Goal: Task Accomplishment & Management: Use online tool/utility

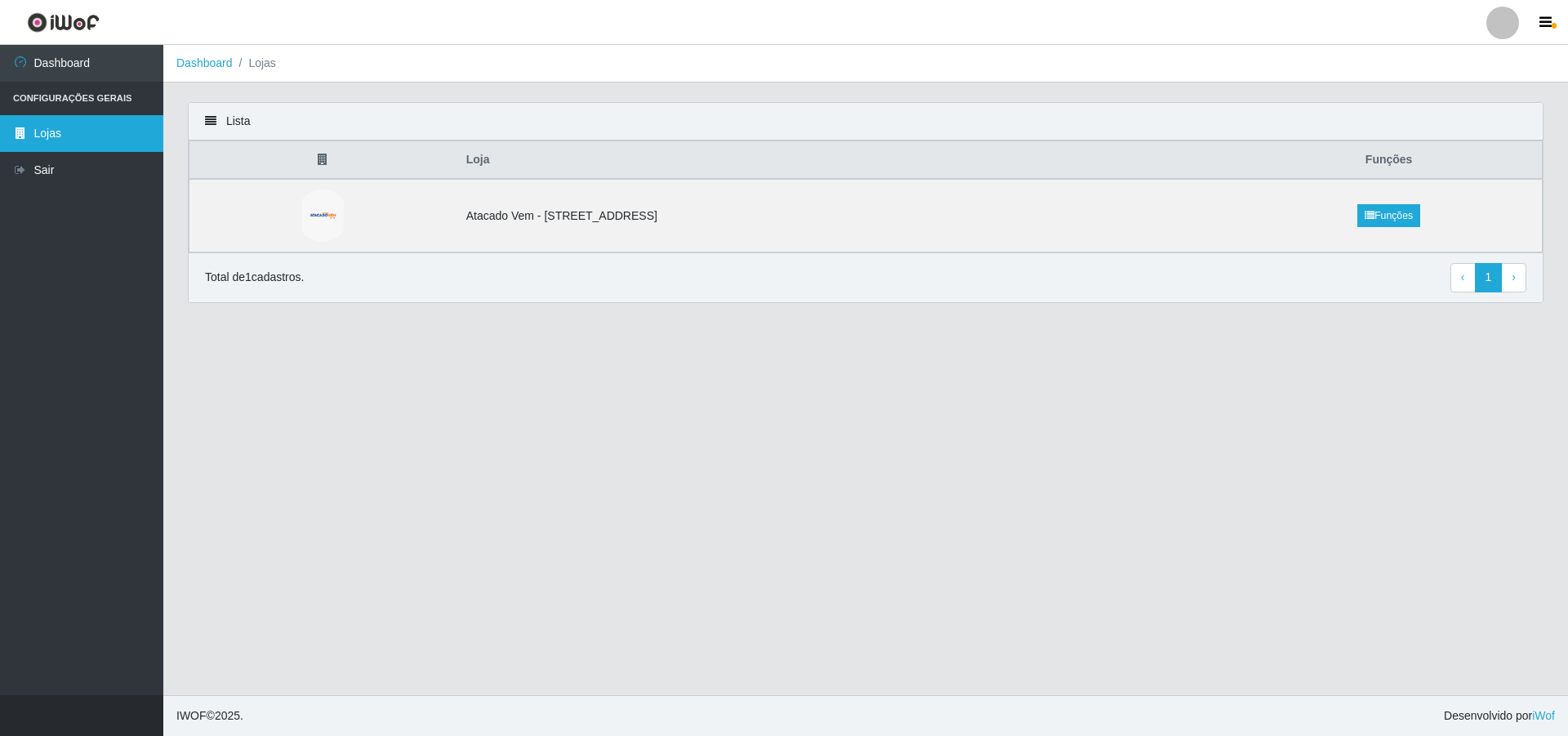
click at [57, 134] on link "Lojas" at bounding box center [82, 133] width 163 height 37
click at [68, 161] on link "Sair" at bounding box center [82, 170] width 163 height 37
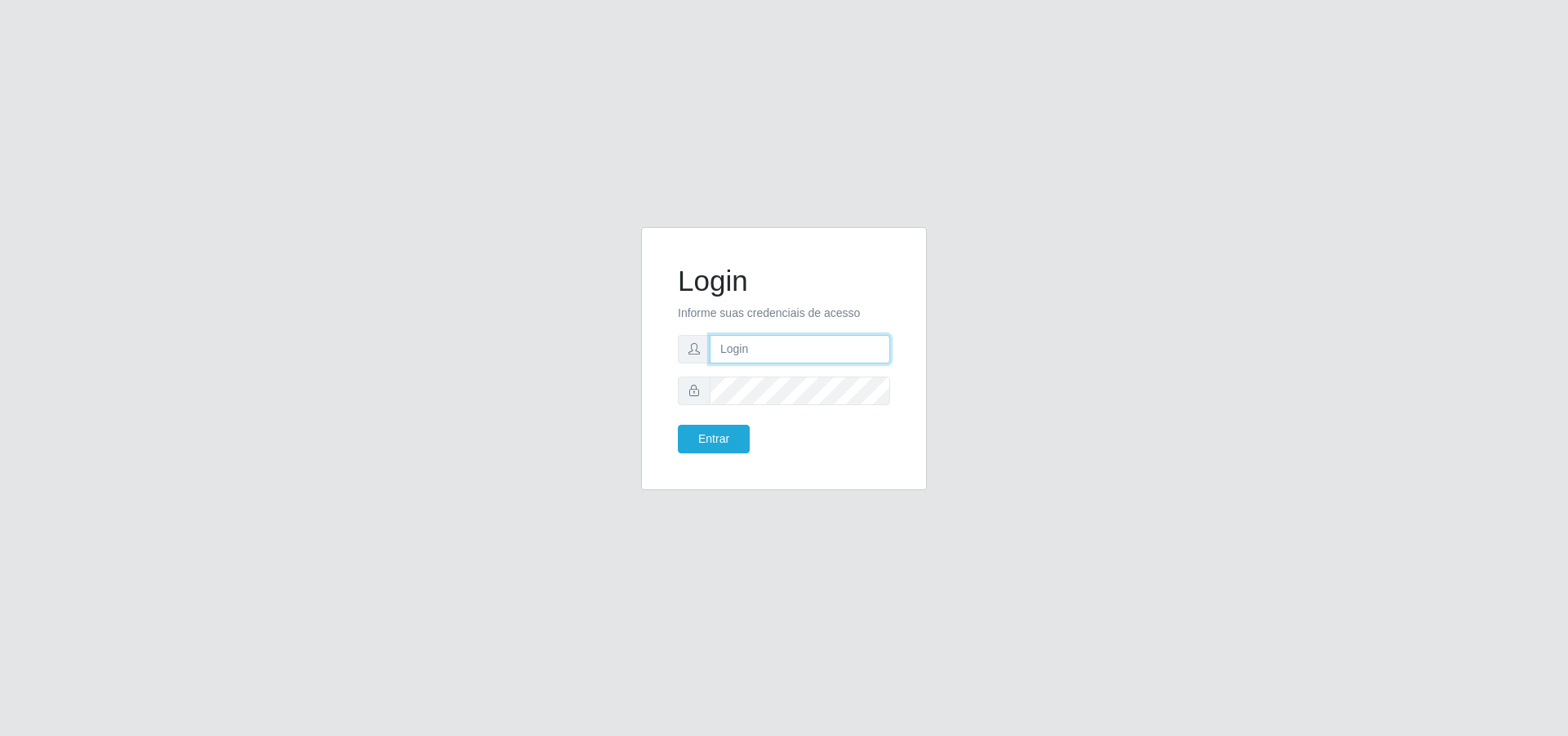
type input "[PERSON_NAME][EMAIL_ADDRESS][DOMAIN_NAME]"
click at [730, 436] on button "Entrar" at bounding box center [714, 438] width 72 height 28
click at [678, 424] on button "Entrar" at bounding box center [714, 438] width 72 height 28
click at [722, 445] on button "Entrar" at bounding box center [714, 438] width 72 height 28
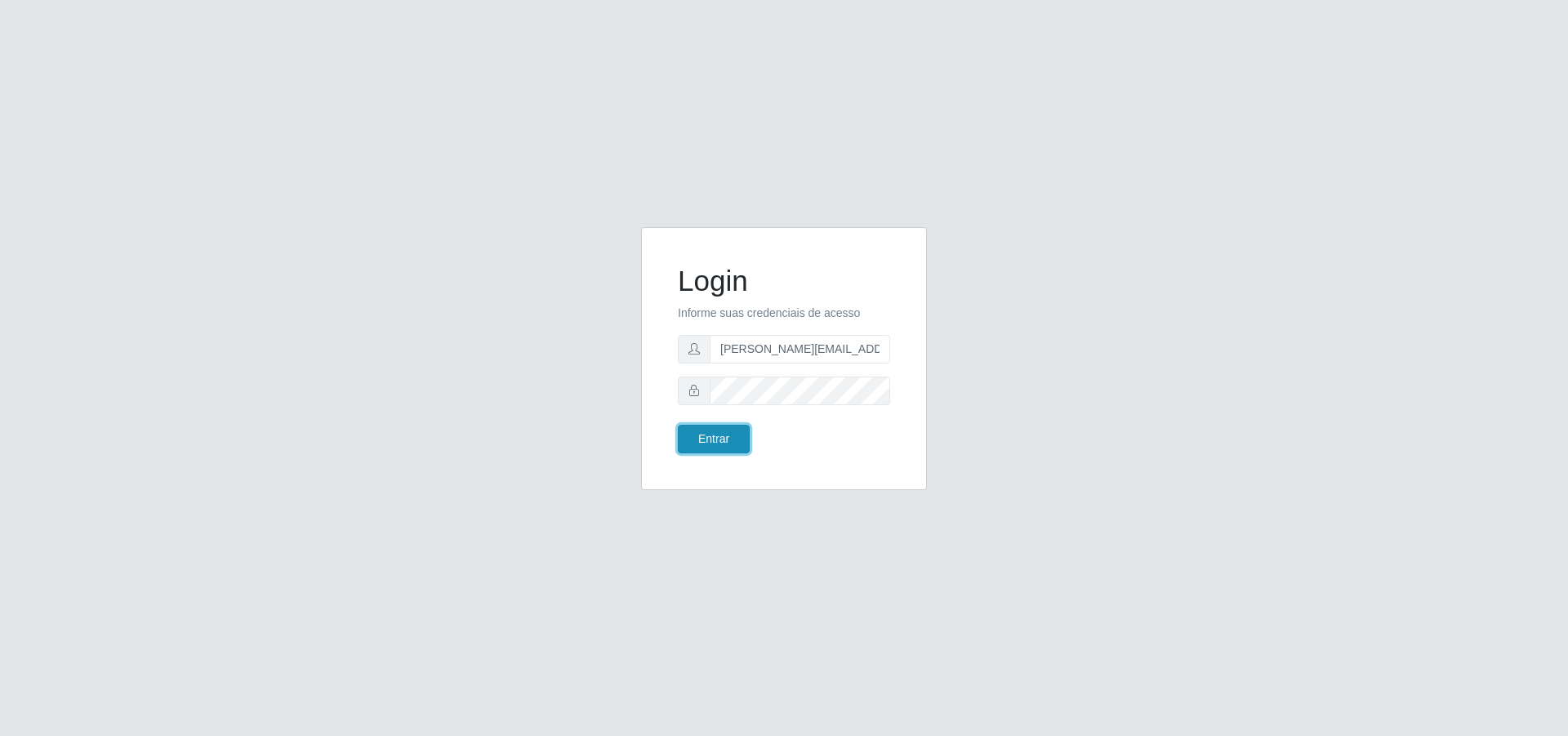
click at [742, 438] on button "Entrar" at bounding box center [714, 438] width 72 height 28
type input "[PERSON_NAME][EMAIL_ADDRESS][DOMAIN_NAME]"
click at [714, 433] on button "Entrar" at bounding box center [714, 438] width 72 height 28
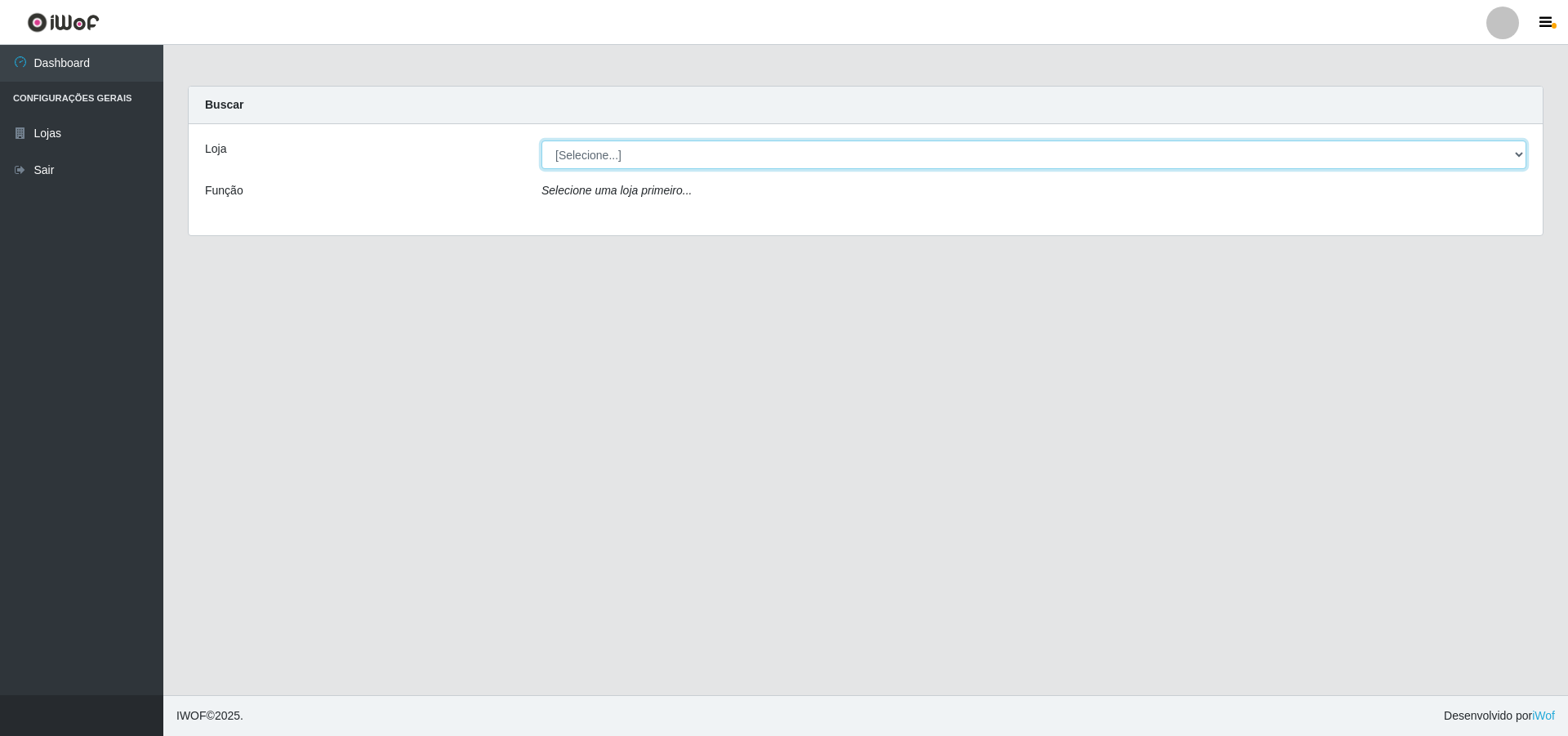
click at [692, 156] on select "[Selecione...] Atacado Vem - Loja 47 Jardim Limoeiro" at bounding box center [1033, 154] width 984 height 28
select select "461"
click at [541, 140] on select "[Selecione...] Atacado Vem - Loja 47 Jardim Limoeiro" at bounding box center [1033, 154] width 984 height 28
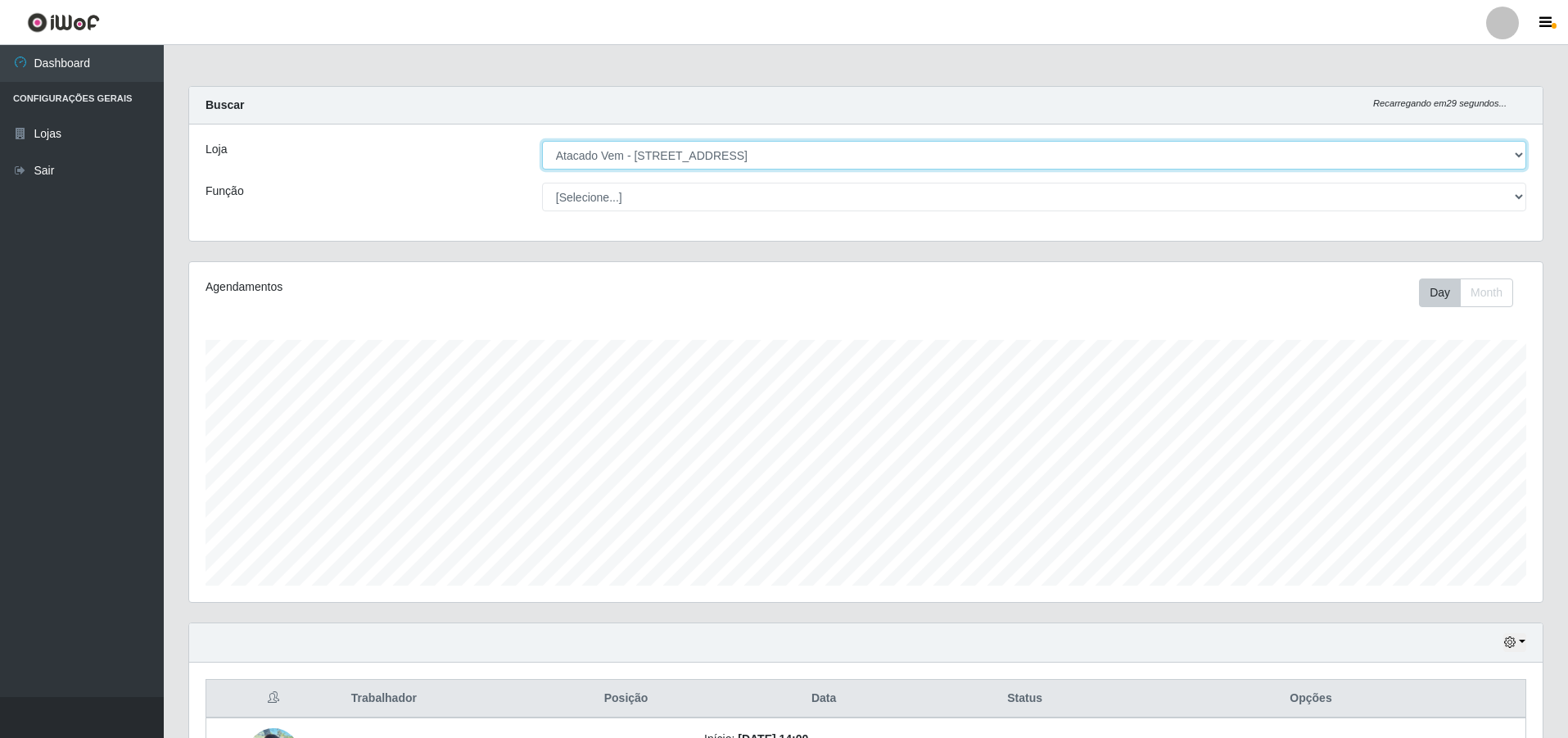
scroll to position [340, 1353]
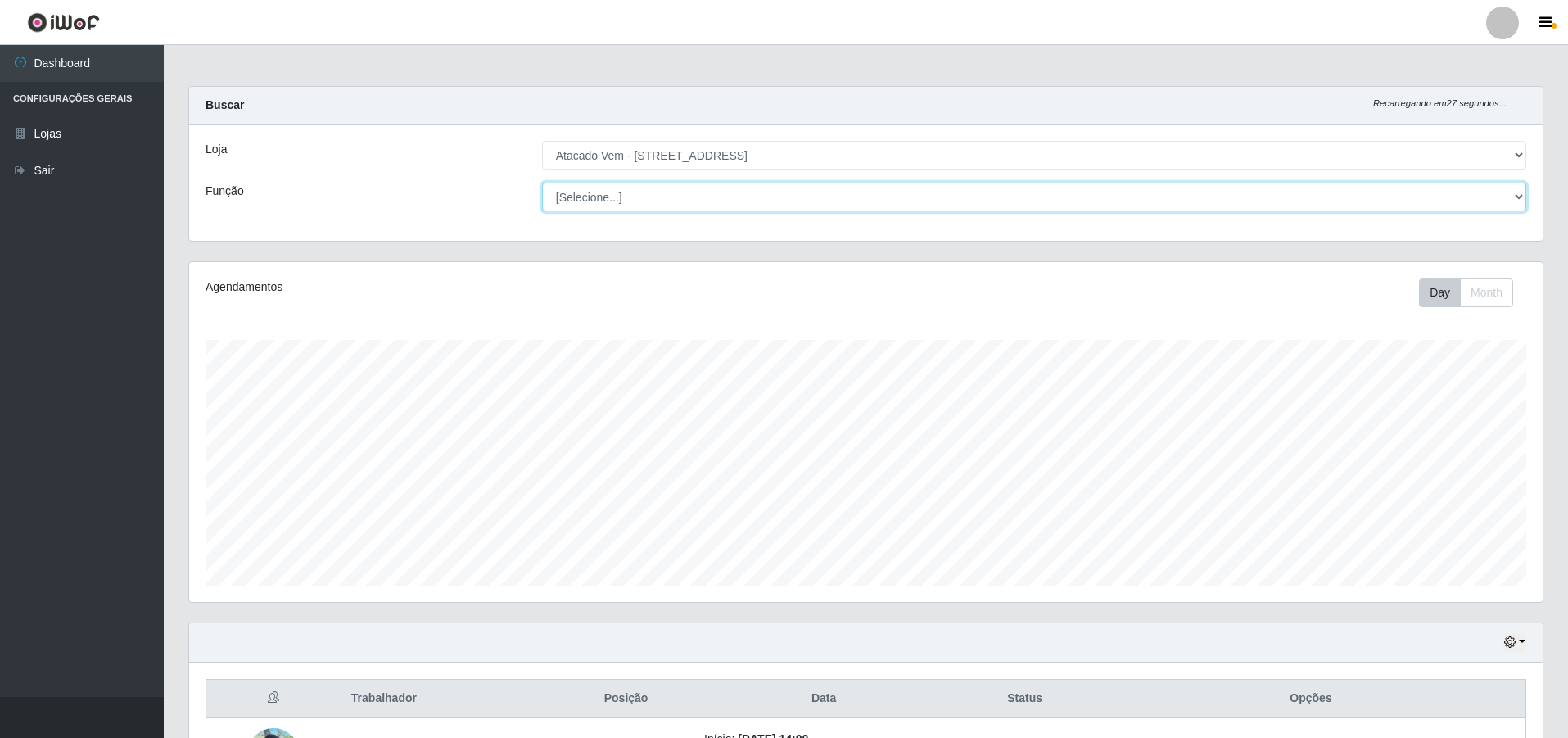
click at [674, 189] on select "[Selecione...] Carregador e Descarregador de Caminhão Carregador e Descarregado…" at bounding box center [1034, 196] width 984 height 28
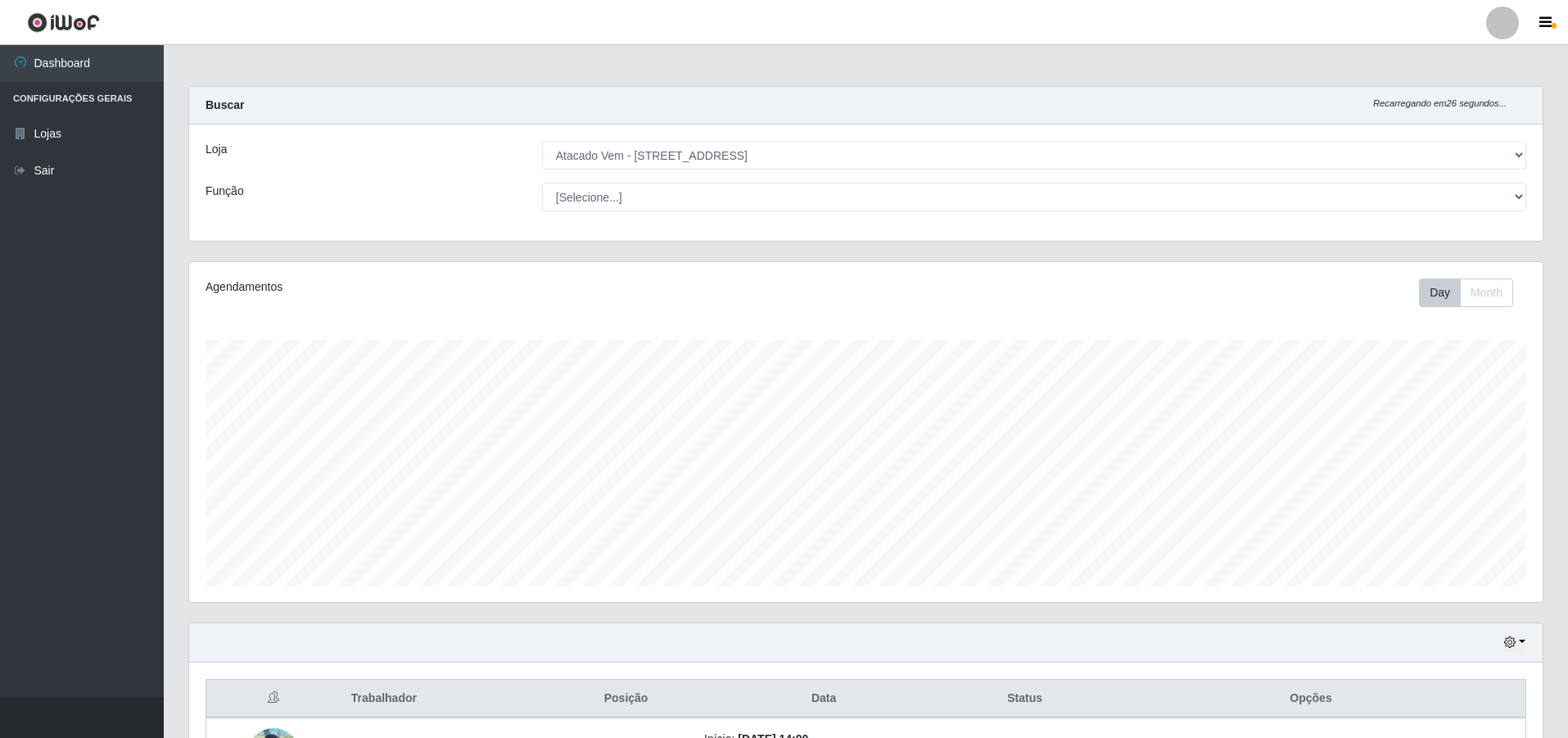
click at [477, 176] on div "Loja [Selecione...] Atacado Vem - Loja 47 Jardim Limoeiro Função [Selecione...]…" at bounding box center [865, 182] width 1353 height 116
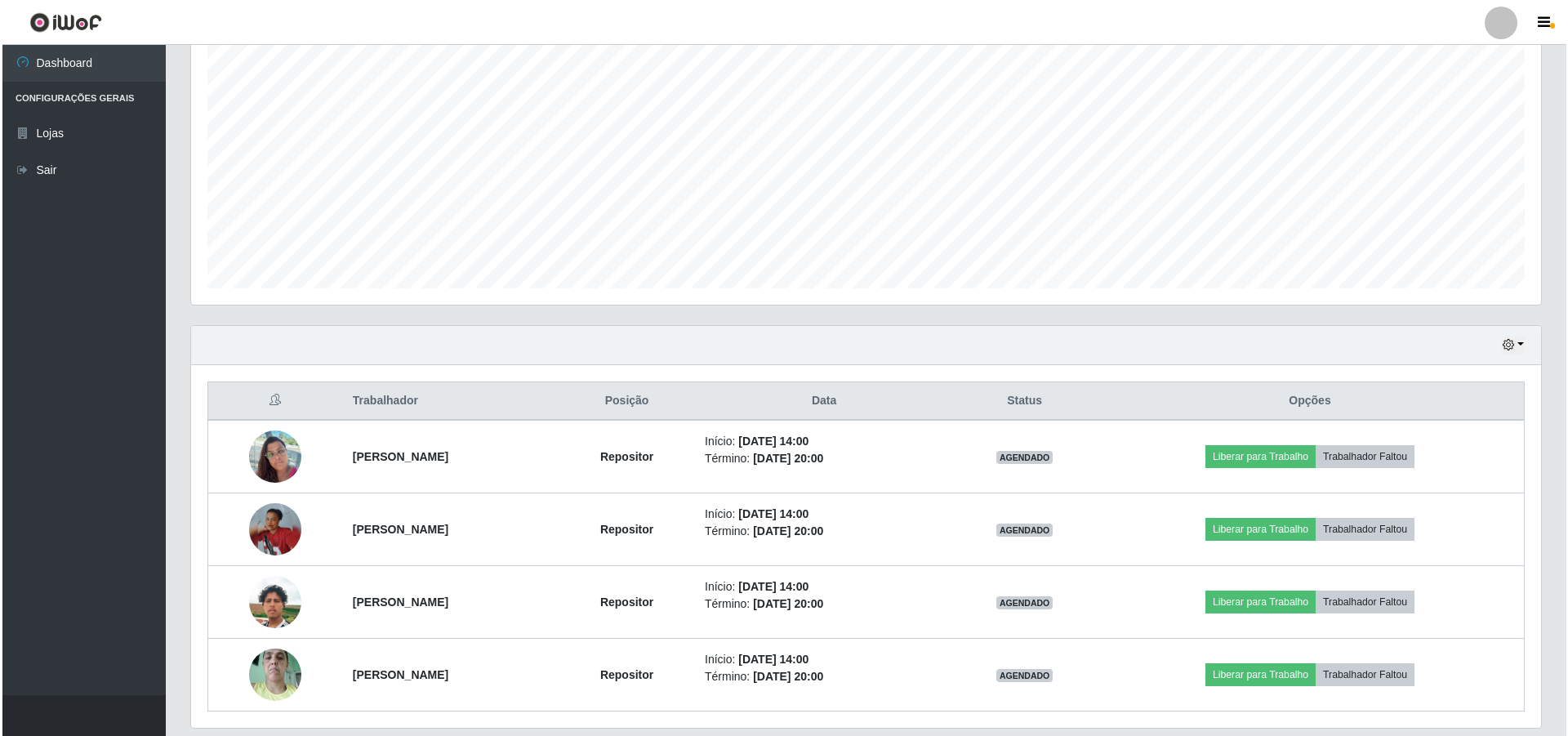
scroll to position [348, 0]
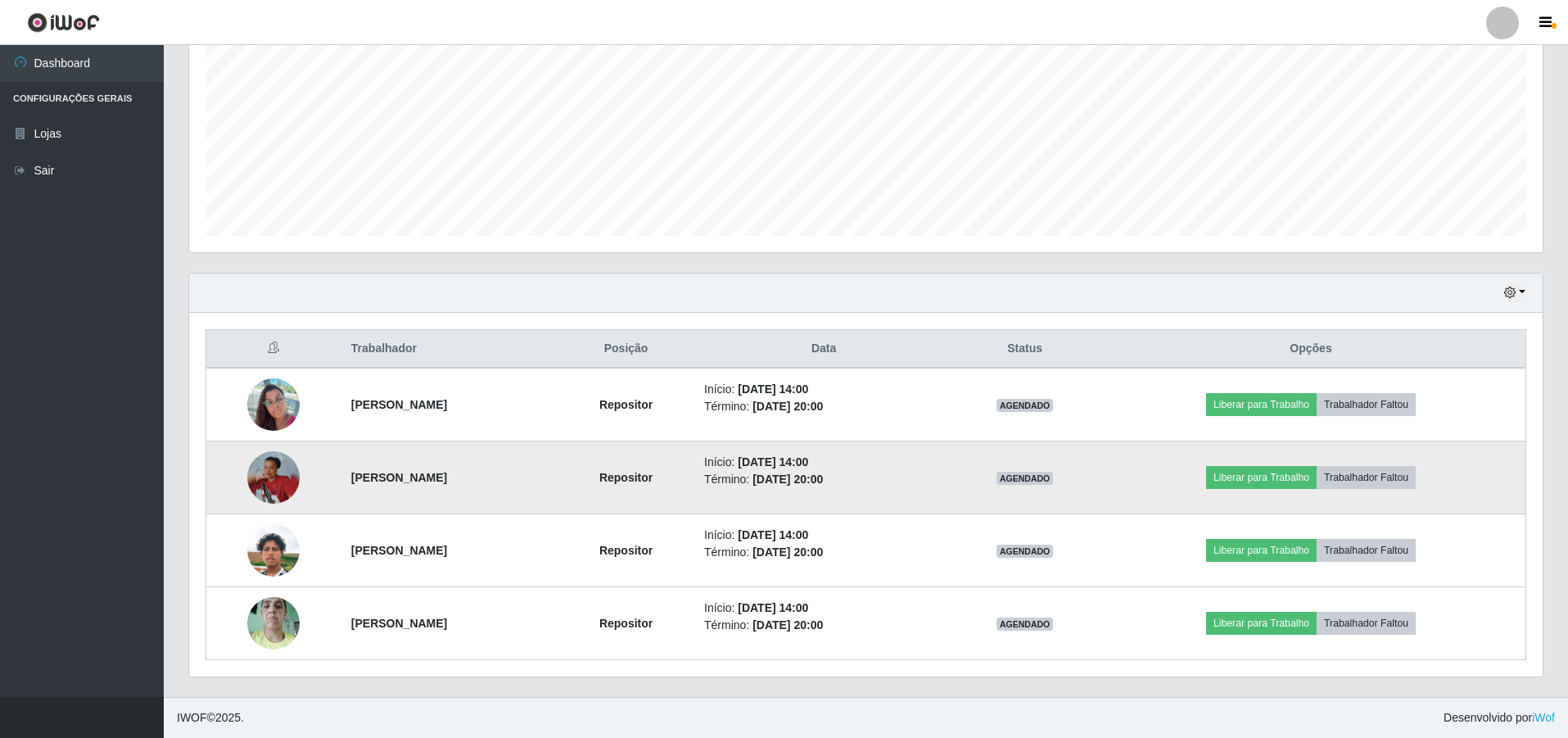
click at [255, 472] on img at bounding box center [273, 477] width 53 height 53
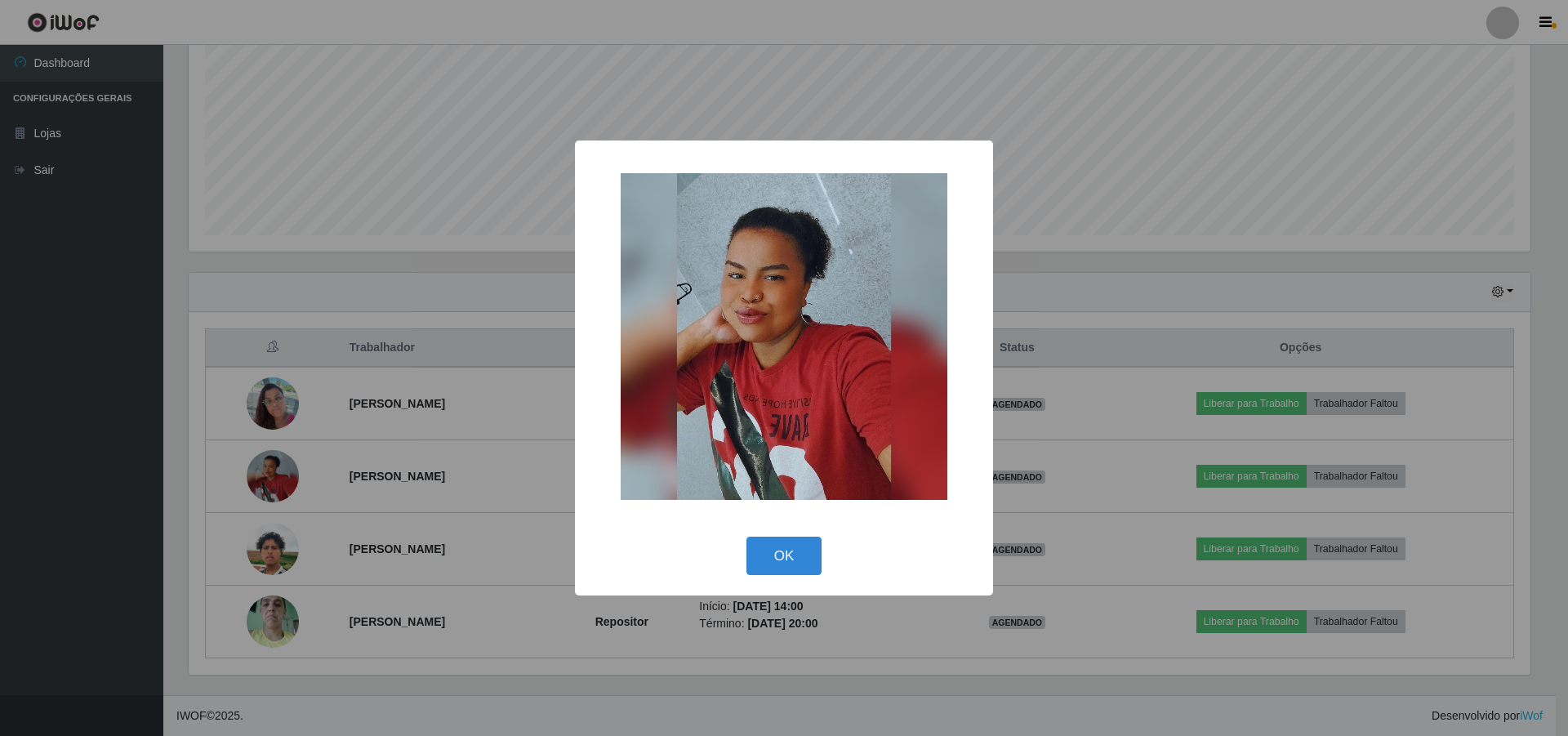
click at [289, 443] on div "× OK Cancel" at bounding box center [784, 368] width 1568 height 736
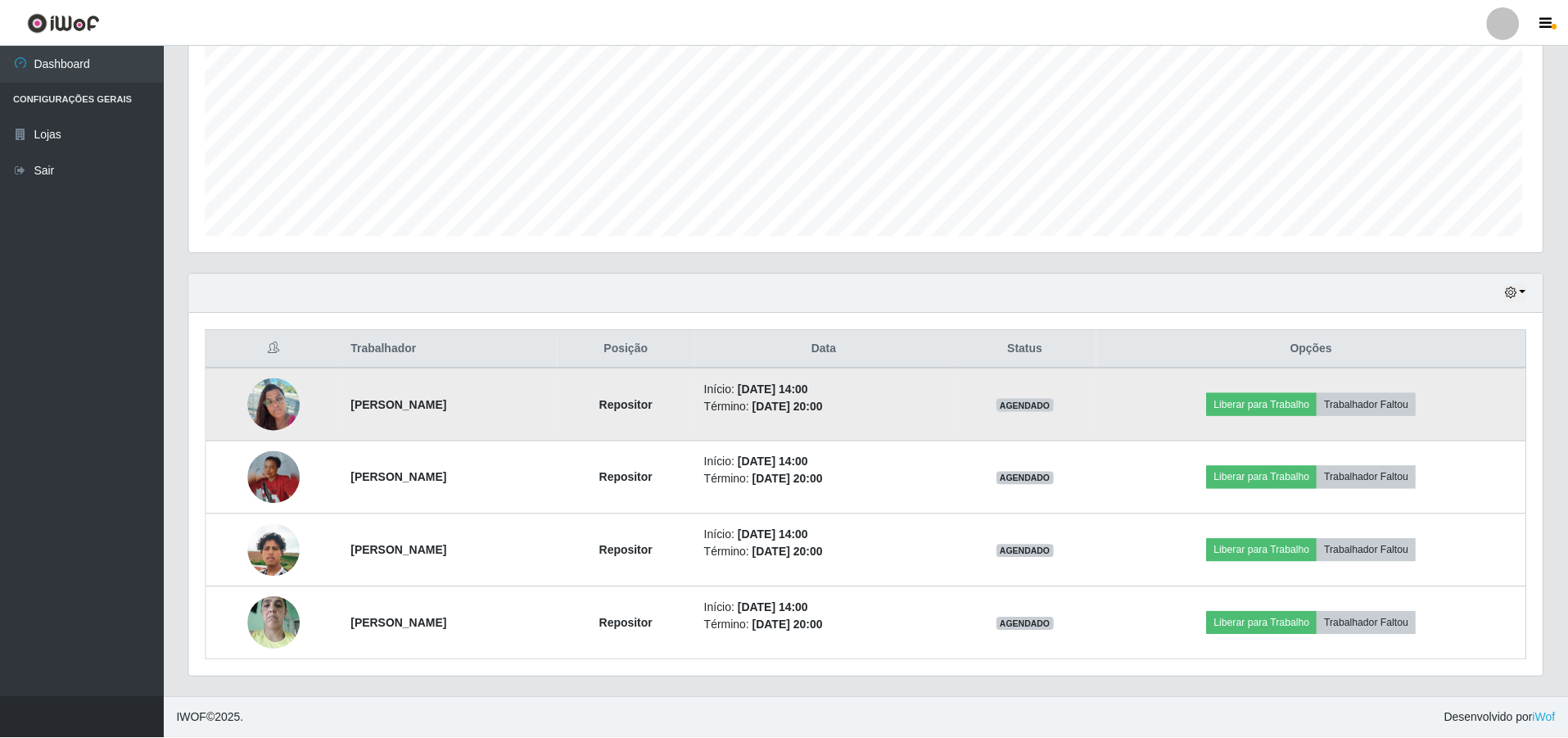
scroll to position [340, 1353]
